Goal: Task Accomplishment & Management: Use online tool/utility

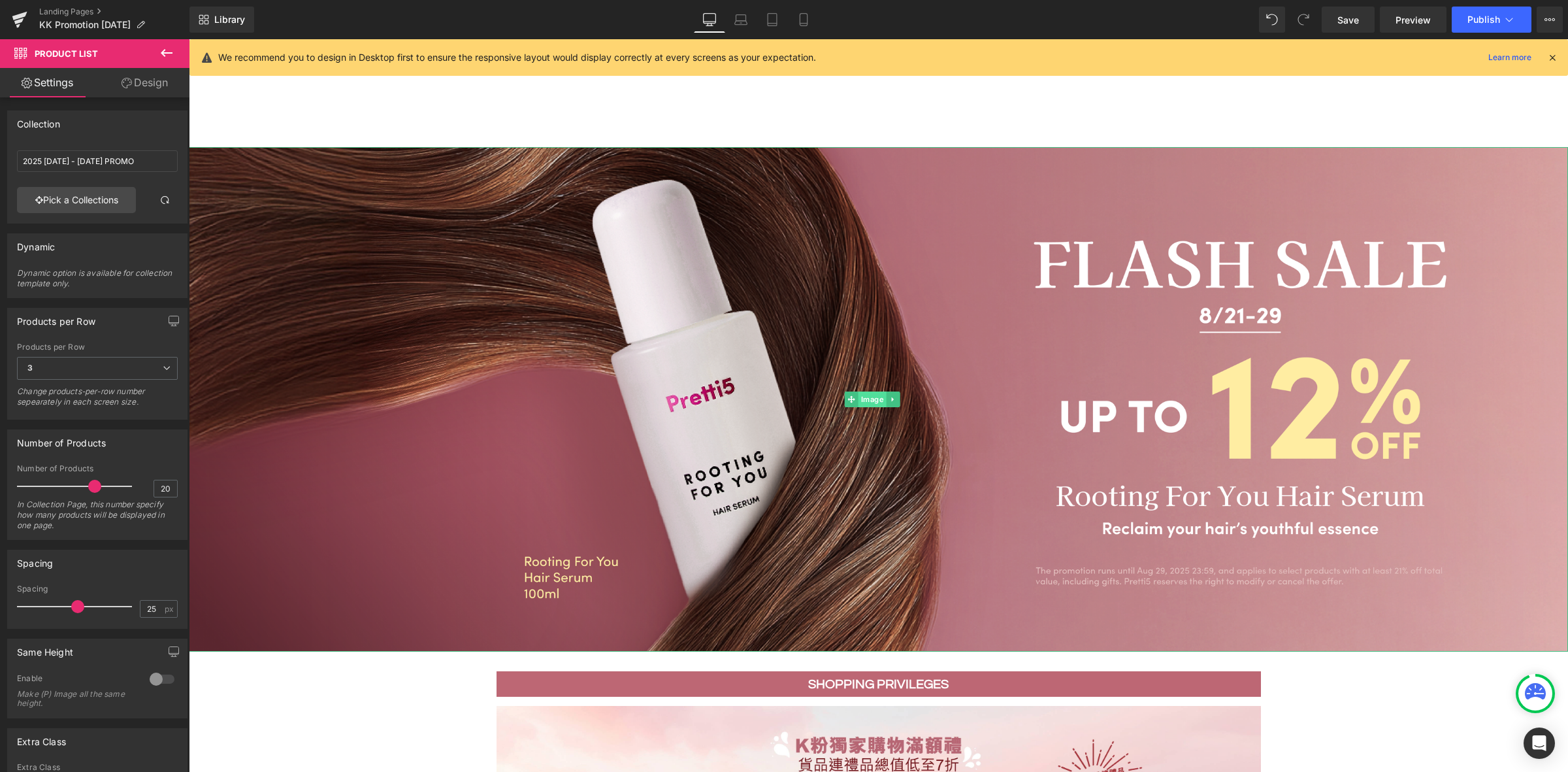
click at [883, 396] on span "Image" at bounding box center [872, 399] width 28 height 16
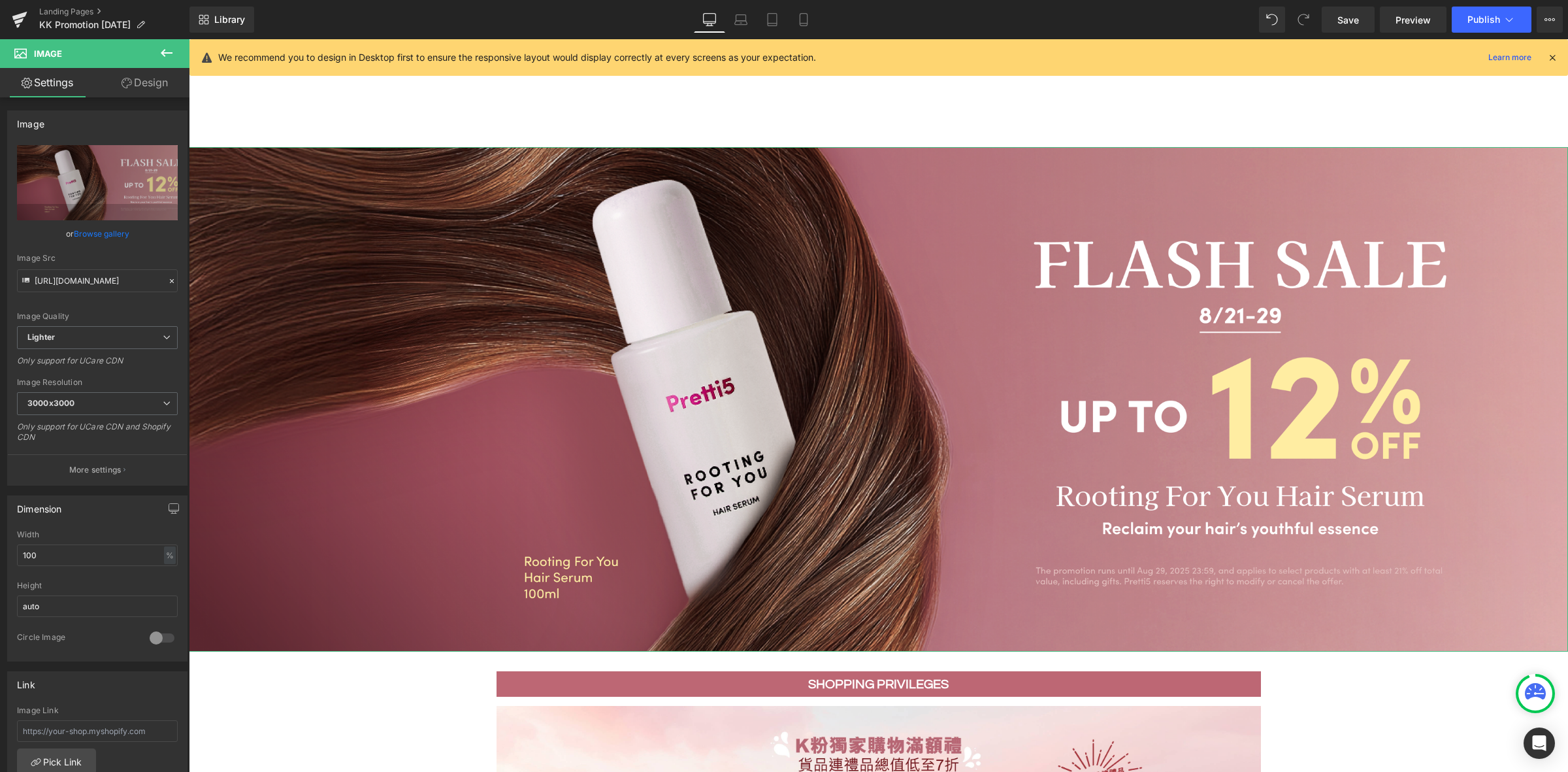
click at [115, 226] on link "Browse gallery" at bounding box center [102, 234] width 55 height 23
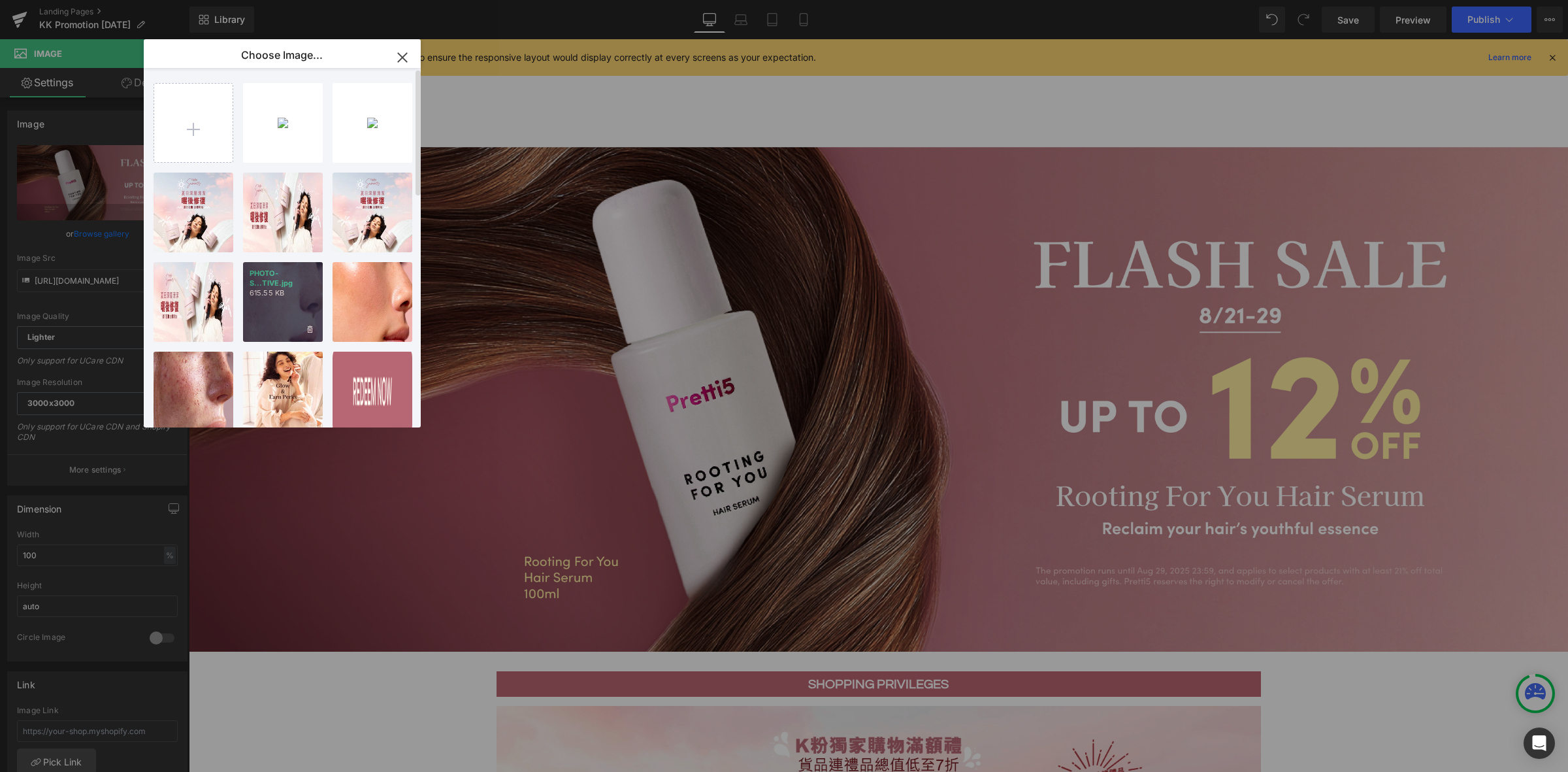
click at [293, 295] on p "615.55 KB" at bounding box center [282, 293] width 67 height 10
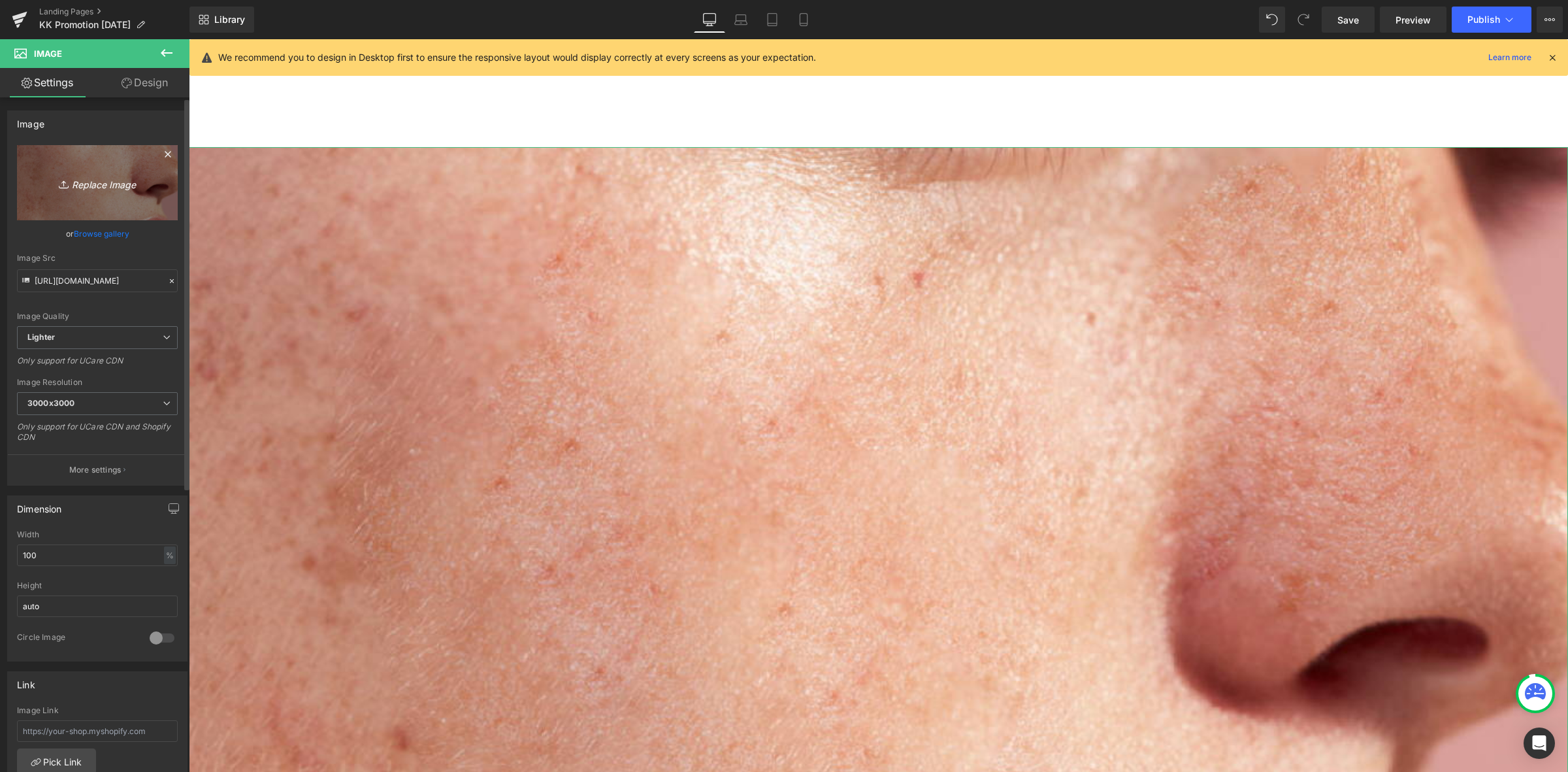
click at [97, 187] on icon "Replace Image" at bounding box center [97, 183] width 105 height 16
click at [112, 237] on link "Browse gallery" at bounding box center [102, 234] width 55 height 23
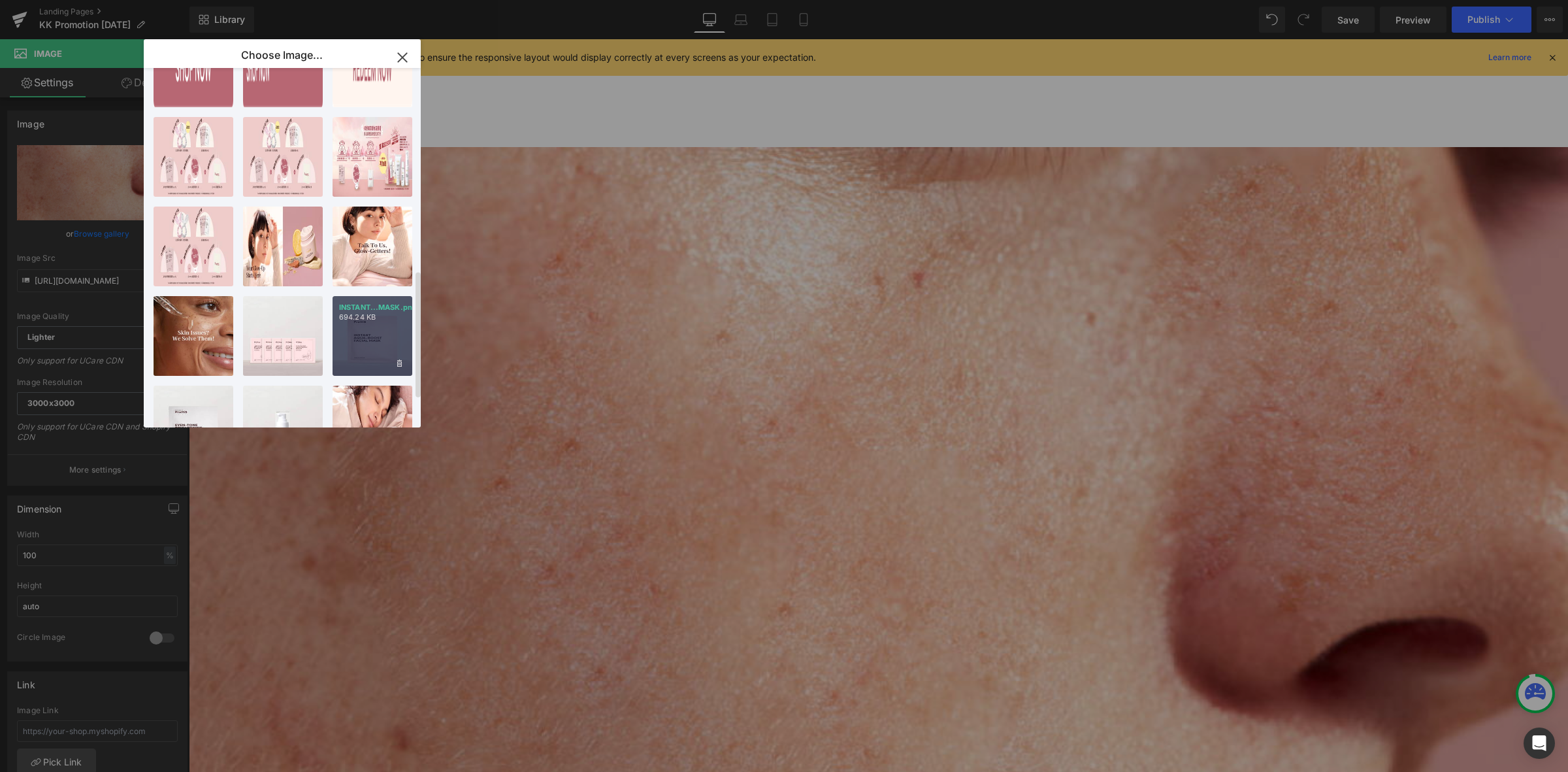
scroll to position [566, 0]
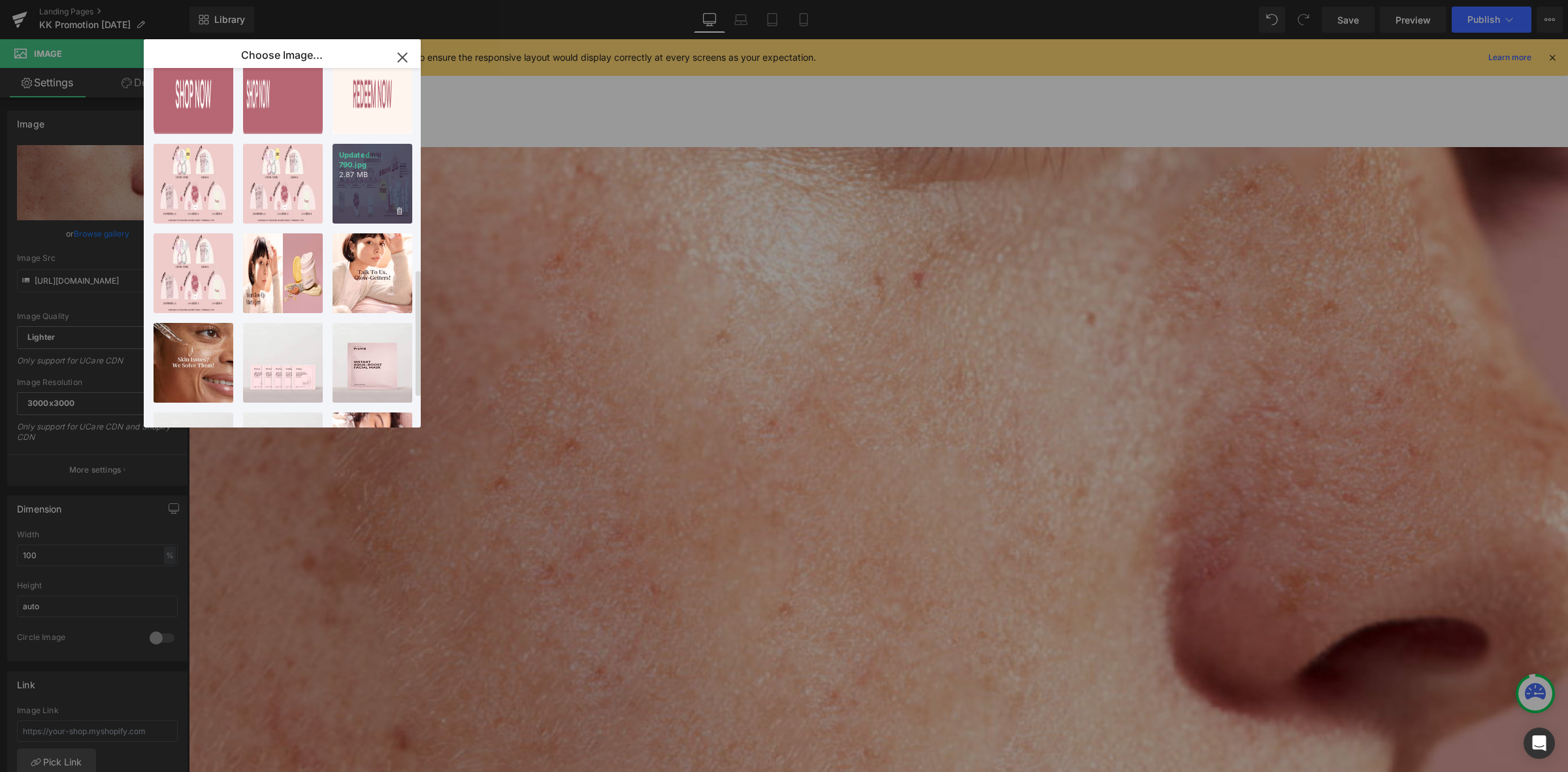
click at [393, 184] on div "Updated... 790.jpg 2.87 MB" at bounding box center [372, 184] width 79 height 79
type input "[URL][DOMAIN_NAME][DATE]"
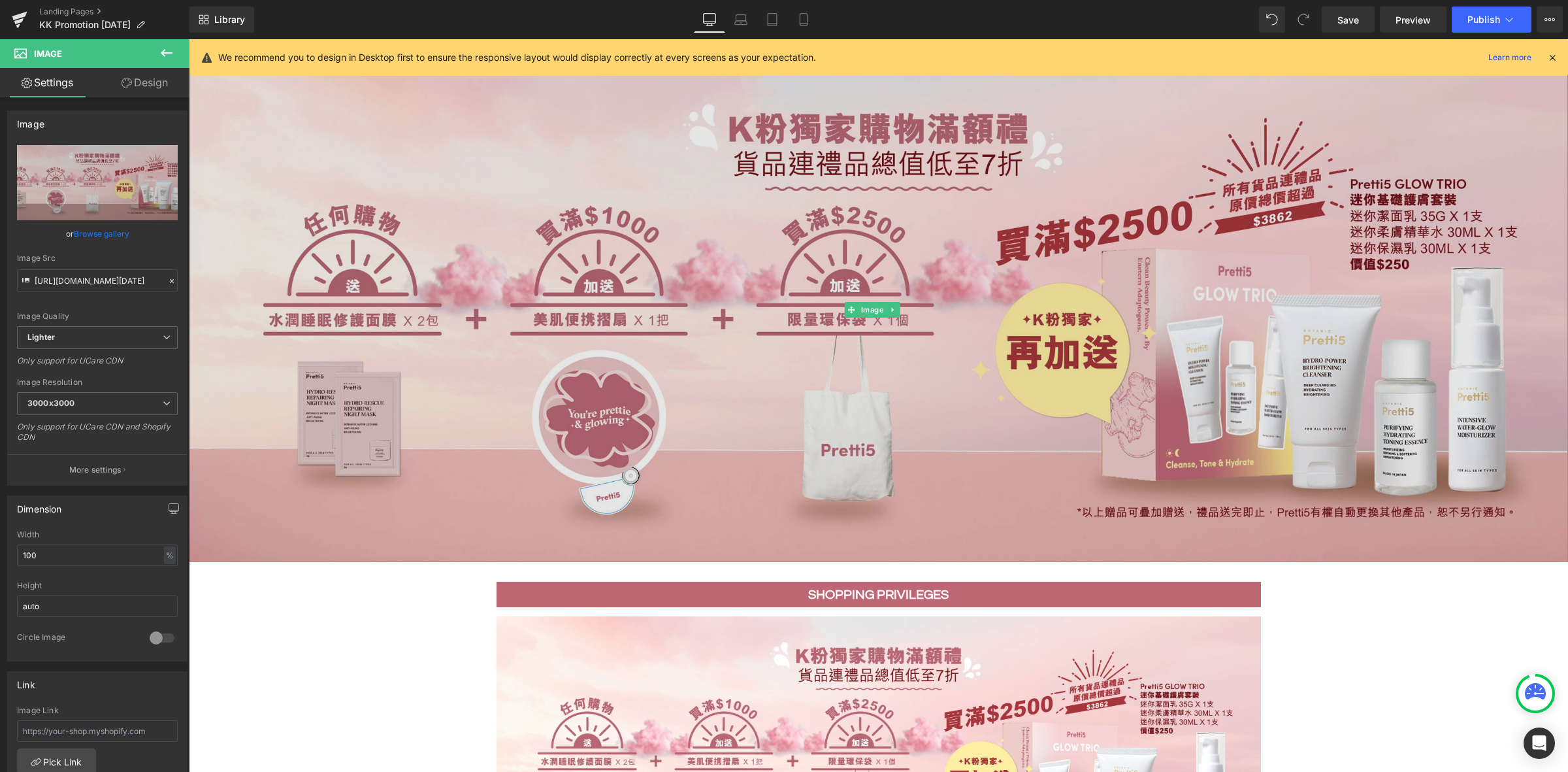
scroll to position [245, 0]
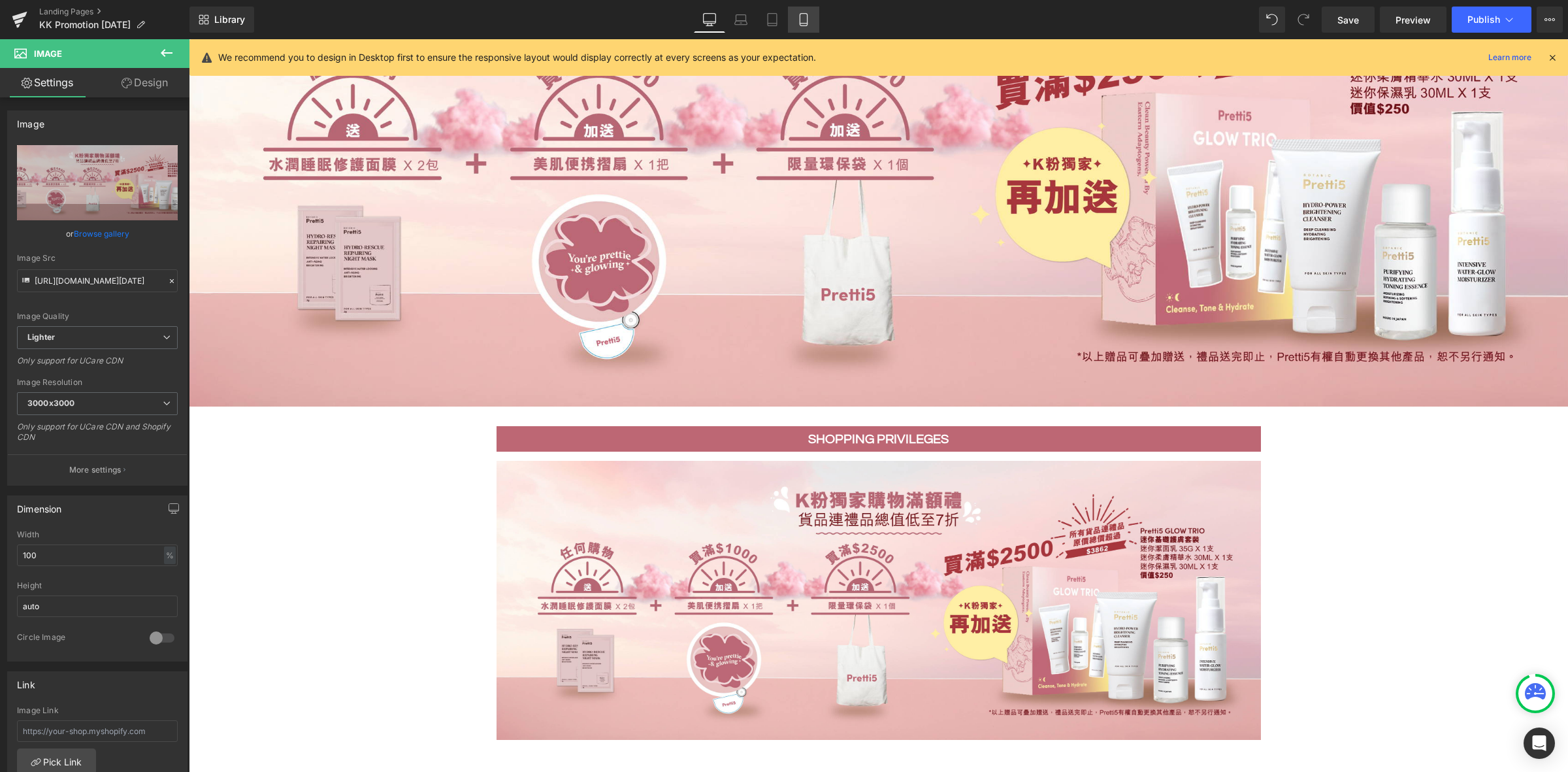
click at [805, 13] on icon at bounding box center [803, 19] width 7 height 13
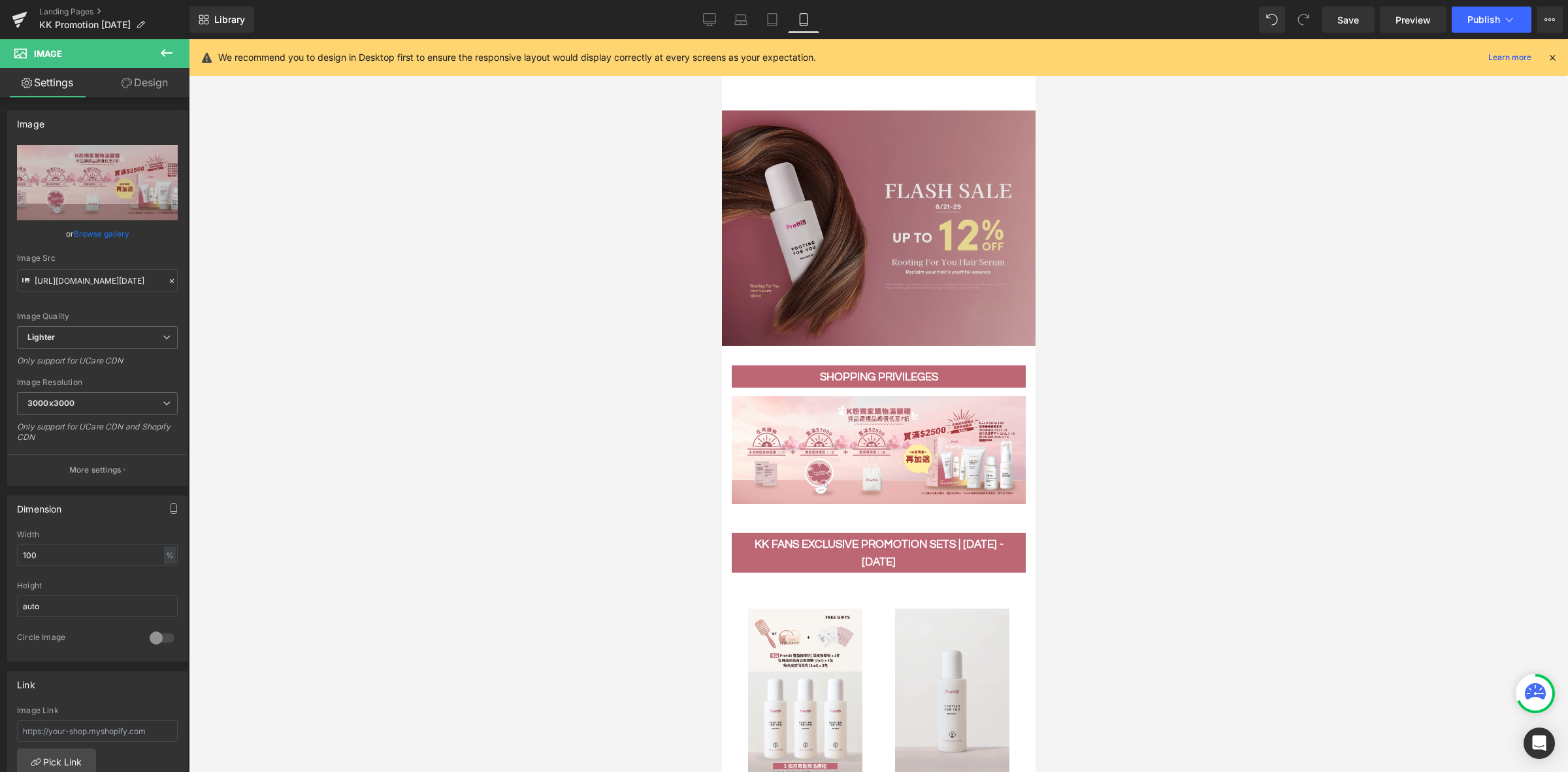
scroll to position [0, 0]
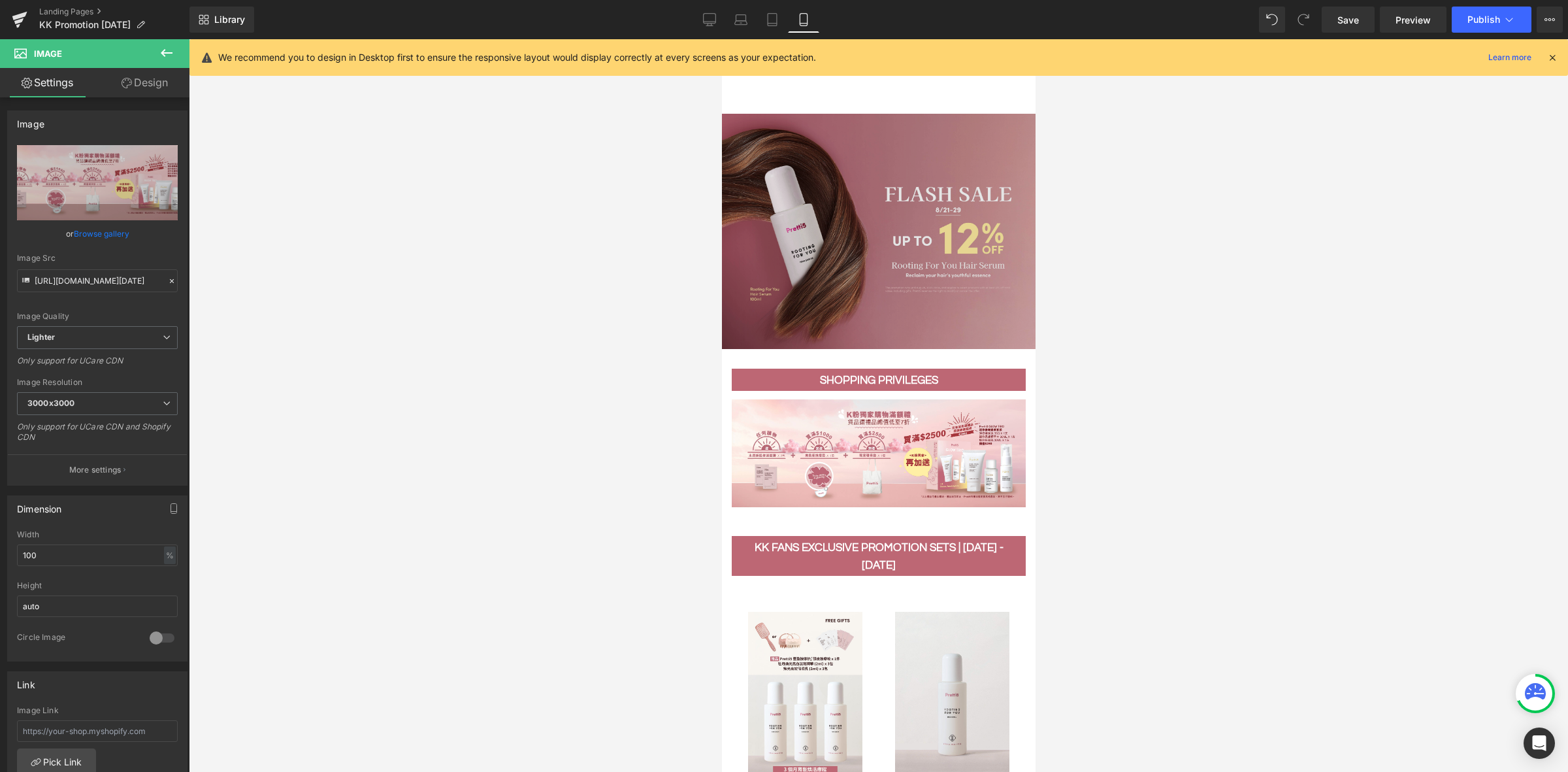
click at [850, 270] on img at bounding box center [878, 232] width 314 height 235
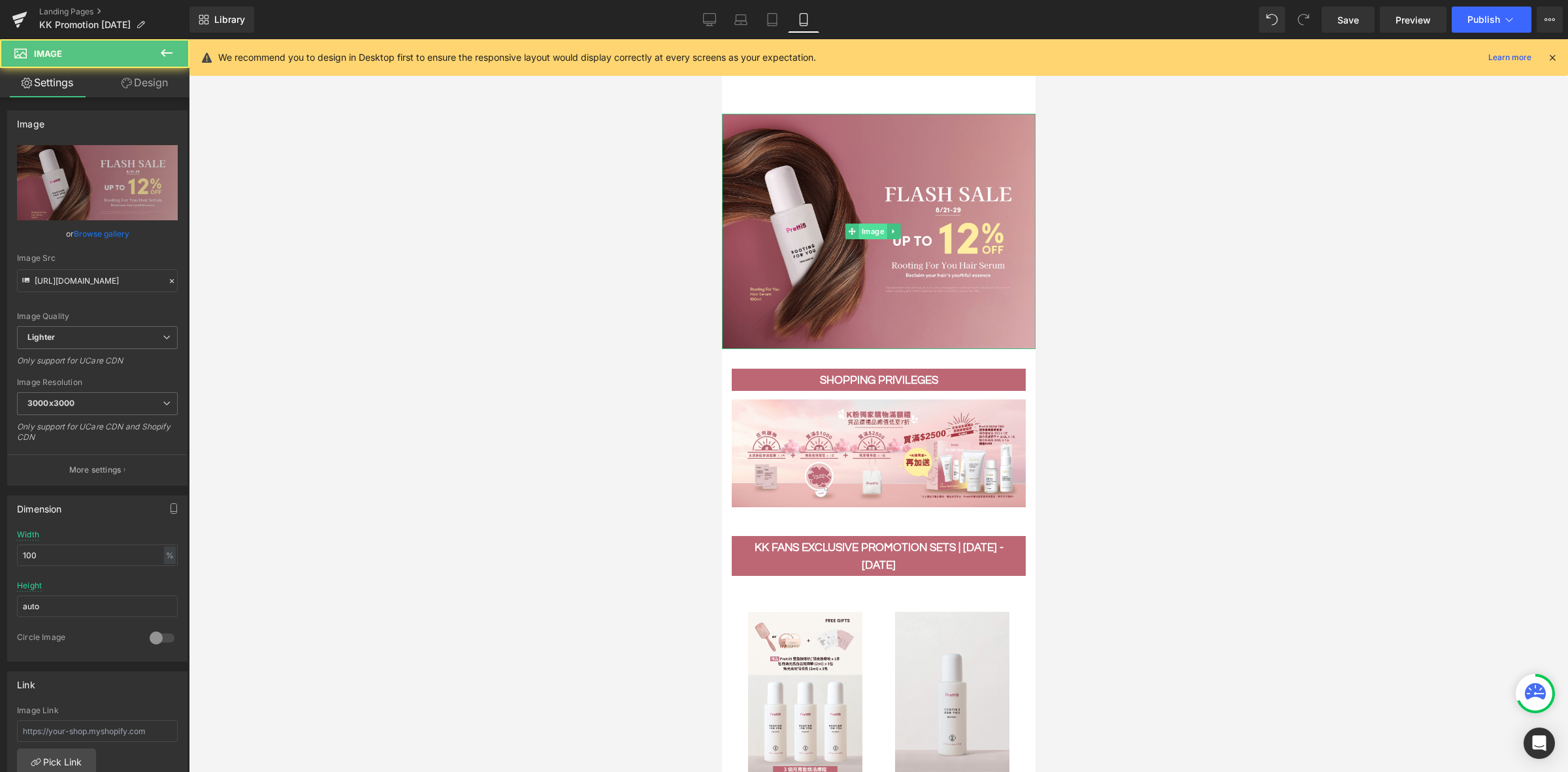
click at [864, 223] on span "Image" at bounding box center [871, 231] width 28 height 16
click at [105, 232] on link "Browse gallery" at bounding box center [102, 234] width 55 height 23
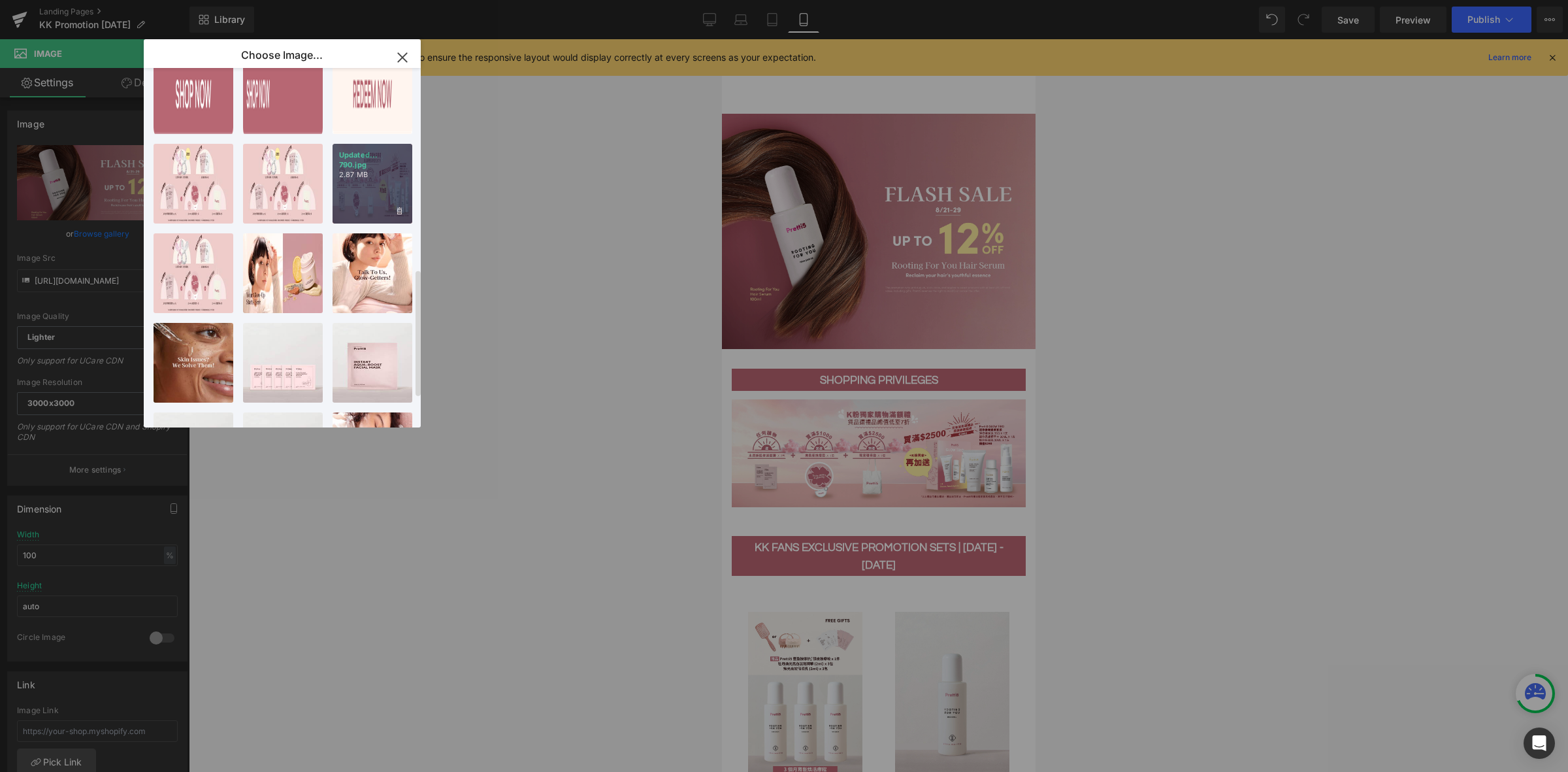
click at [350, 211] on div "Updated... 790.jpg 2.87 MB" at bounding box center [372, 184] width 79 height 79
type input "[URL][DOMAIN_NAME][DATE]"
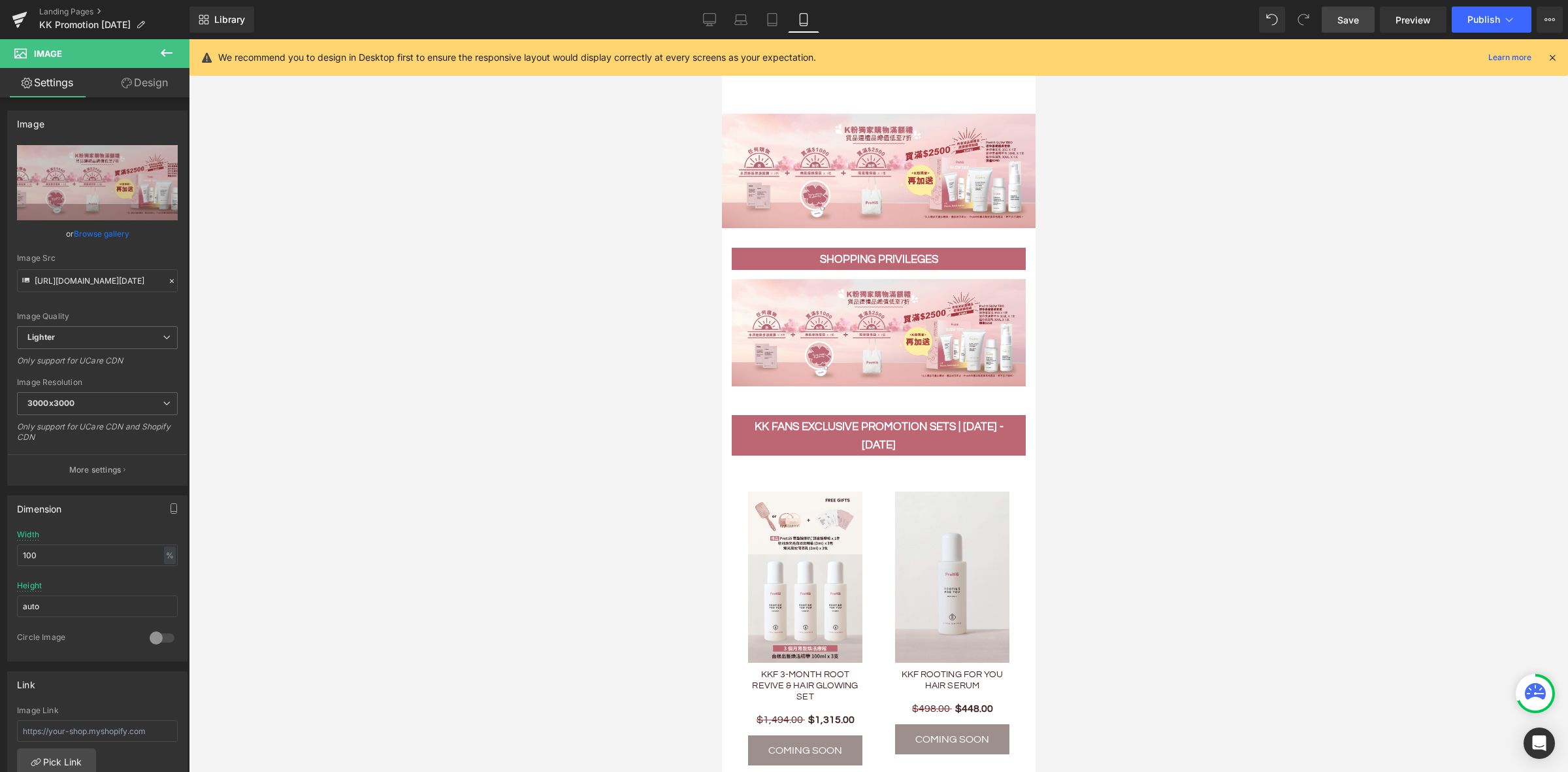
click at [1354, 18] on span "Save" at bounding box center [1348, 19] width 22 height 13
